Goal: Task Accomplishment & Management: Use online tool/utility

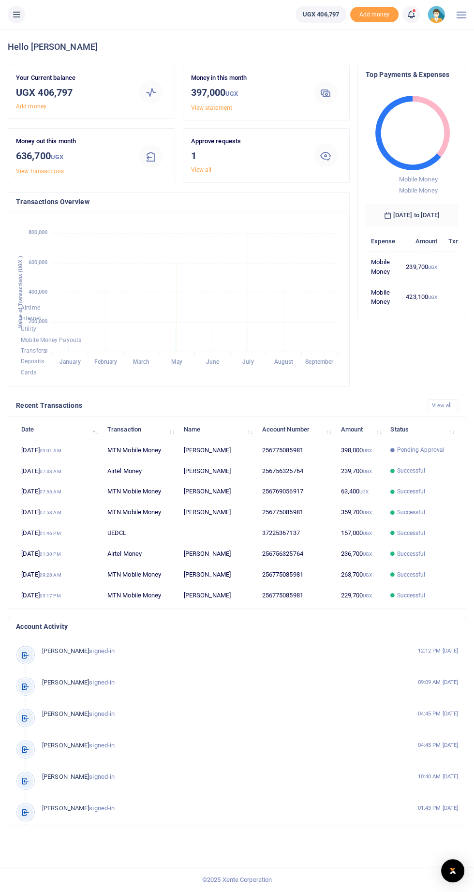
scroll to position [0, 0]
click at [18, 14] on icon at bounding box center [17, 14] width 10 height 11
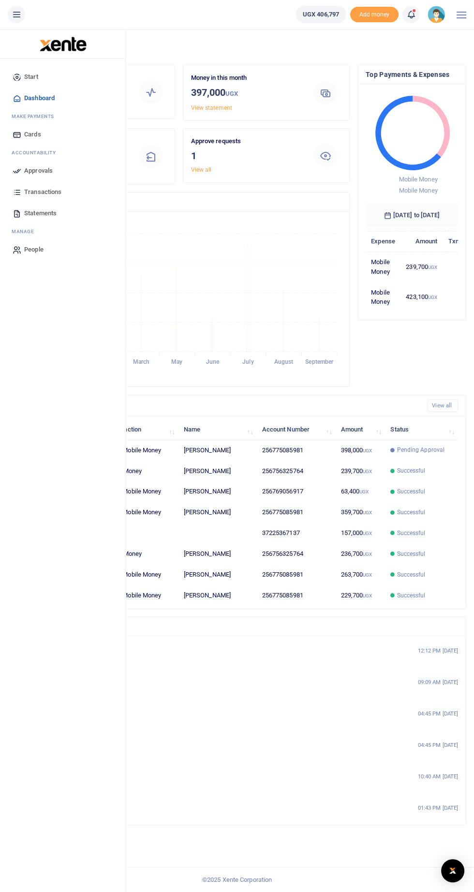
click at [35, 170] on span "Approvals" at bounding box center [38, 171] width 29 height 10
click at [225, 150] on h3 "1" at bounding box center [246, 155] width 111 height 15
click at [334, 144] on div at bounding box center [326, 155] width 40 height 23
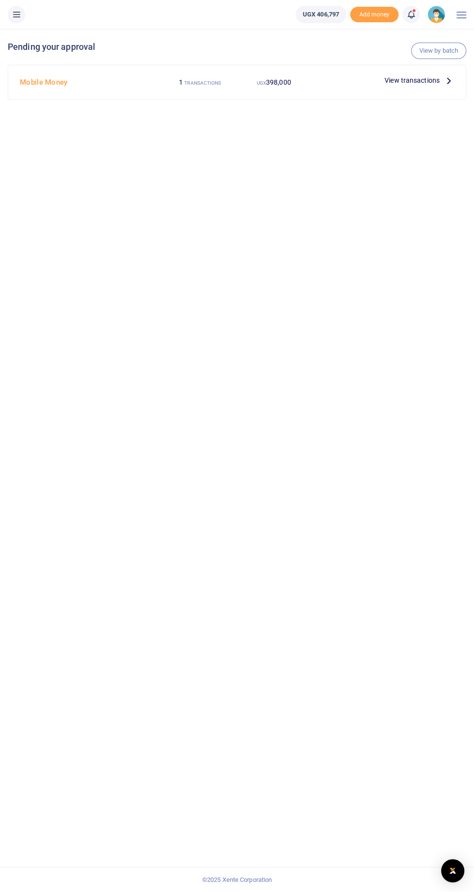
click at [417, 79] on span "View transactions" at bounding box center [411, 80] width 55 height 11
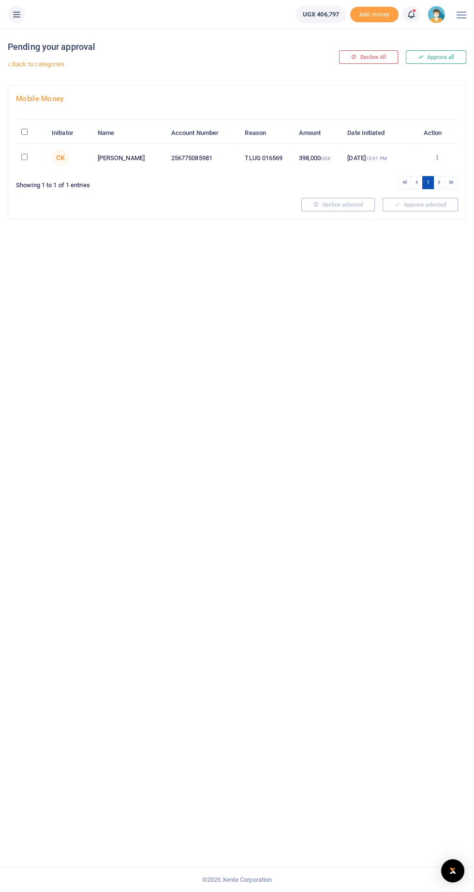
click at [25, 133] on input "\a \a : activate to sort column descending" at bounding box center [24, 132] width 6 height 6
checkbox input "true"
click at [431, 205] on button "Approve selected (1)" at bounding box center [417, 205] width 82 height 14
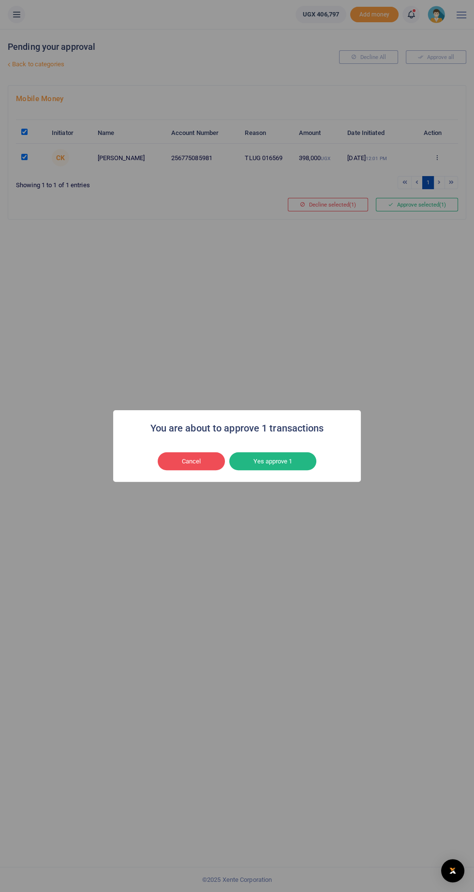
click at [276, 459] on button "Yes approve 1" at bounding box center [272, 461] width 87 height 18
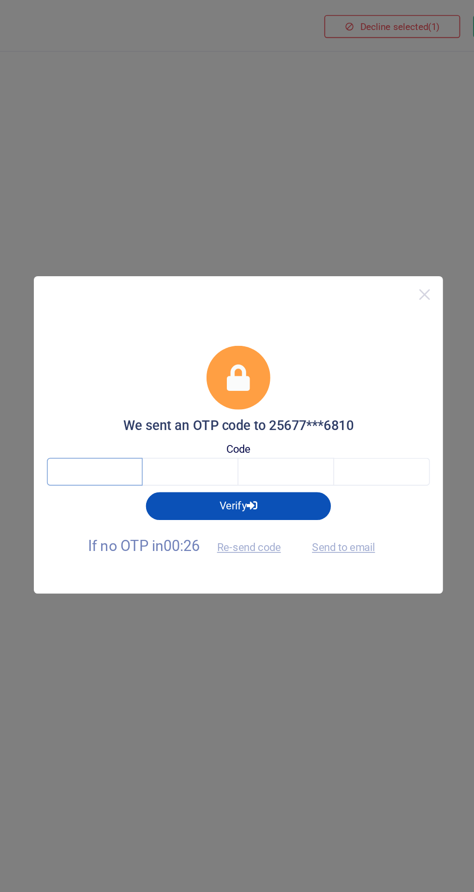
click at [142, 466] on input "text" at bounding box center [152, 467] width 57 height 16
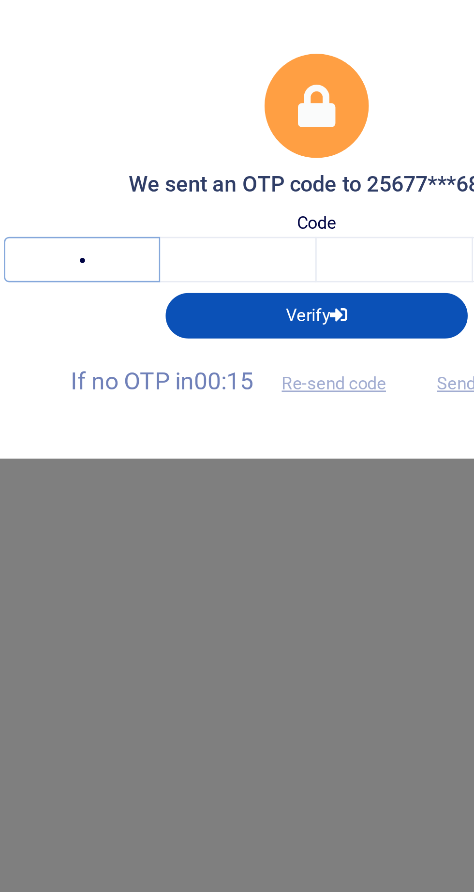
type input "5"
type input "2"
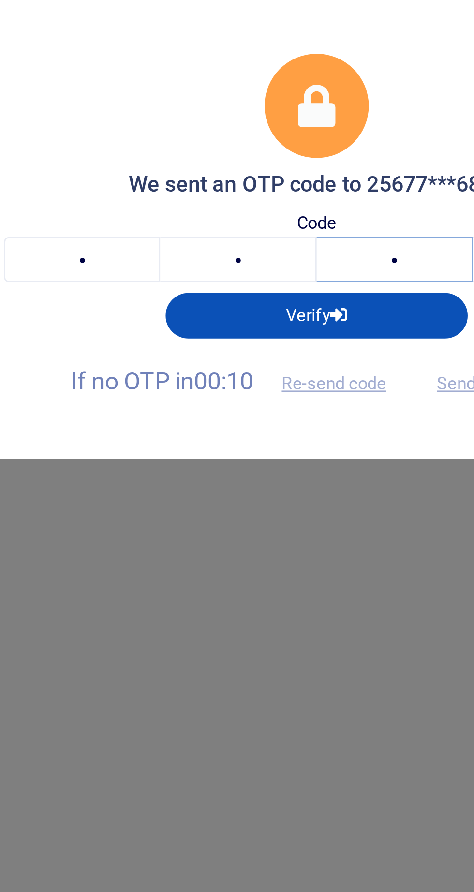
type input "1"
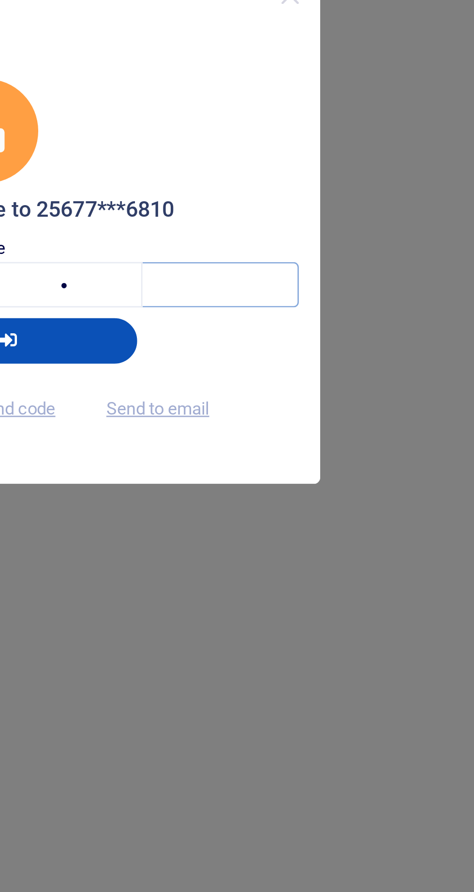
type input "4"
